Goal: Information Seeking & Learning: Compare options

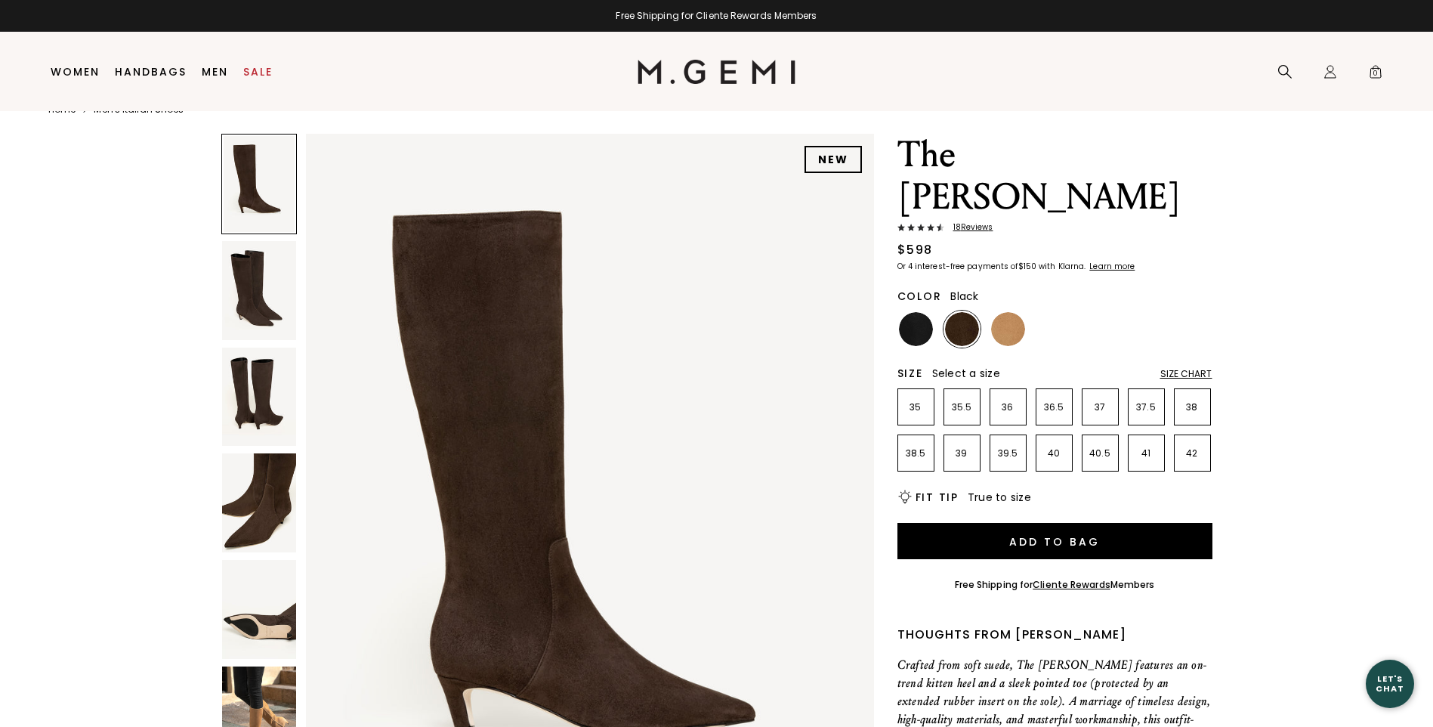
click at [914, 312] on img at bounding box center [916, 329] width 34 height 34
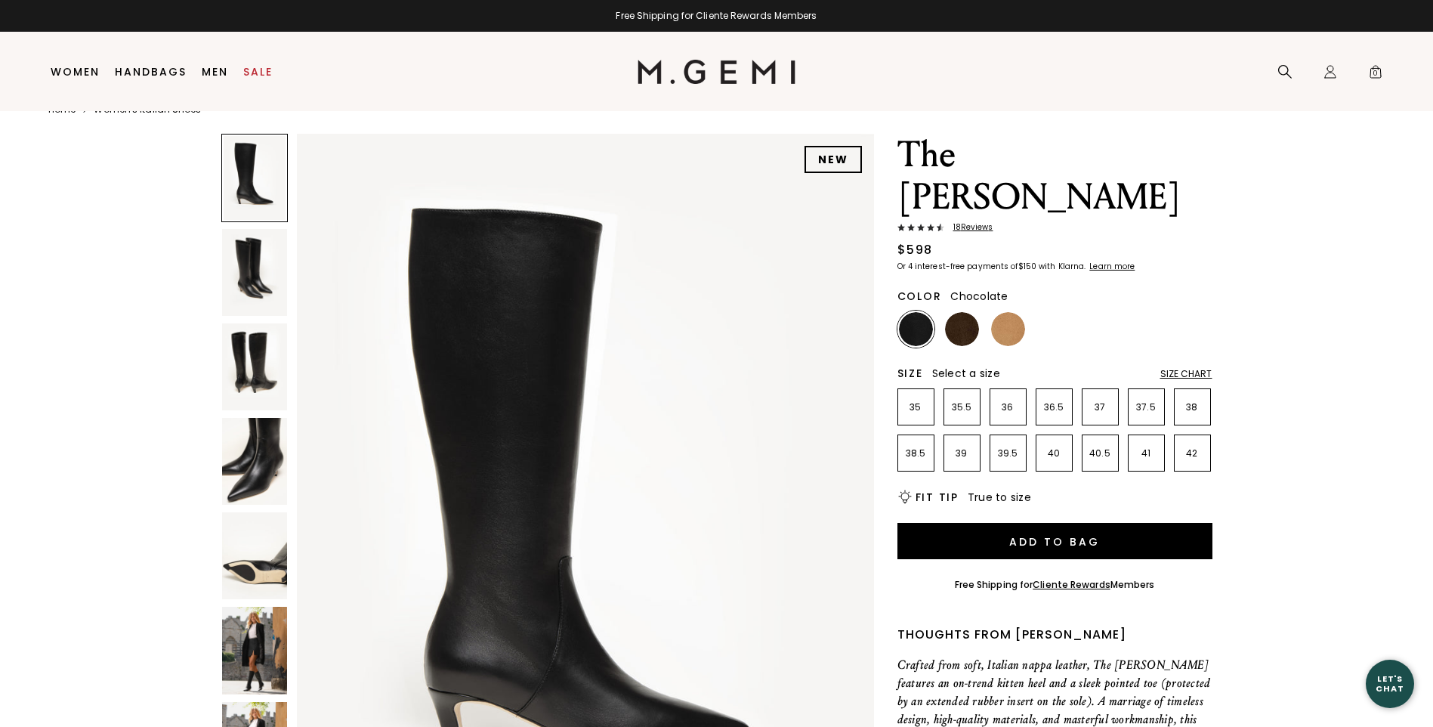
click at [959, 312] on img at bounding box center [962, 329] width 34 height 34
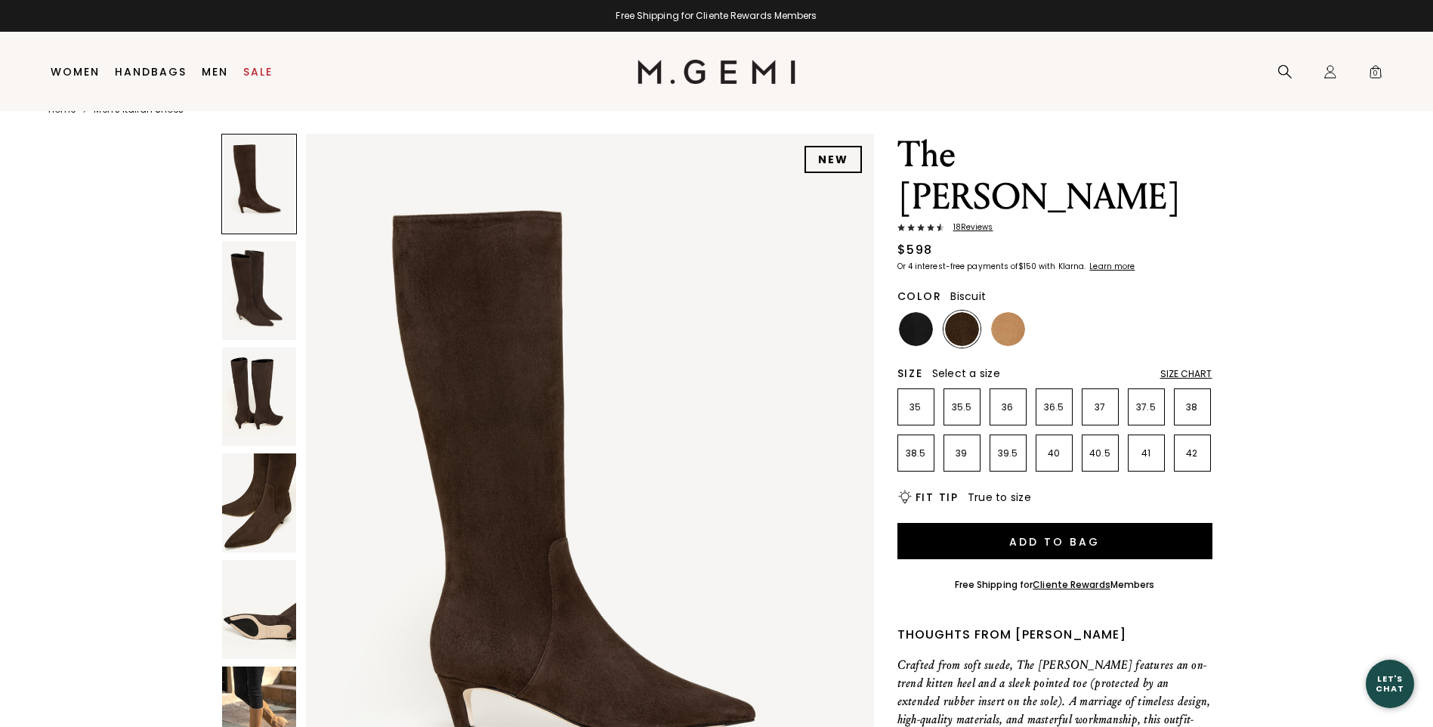
click at [1011, 312] on img at bounding box center [1008, 329] width 34 height 34
